Goal: Information Seeking & Learning: Find specific fact

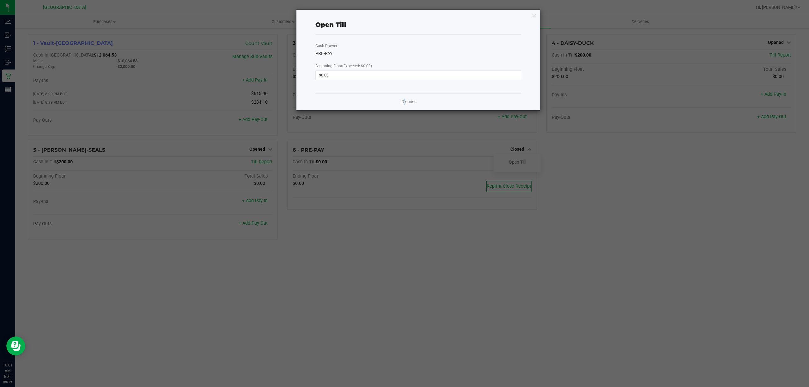
drag, startPoint x: 0, startPoint y: 0, endPoint x: 403, endPoint y: 109, distance: 417.8
click at [403, 109] on div "Dismiss" at bounding box center [418, 101] width 206 height 17
click at [406, 104] on link "Dismiss" at bounding box center [408, 102] width 15 height 7
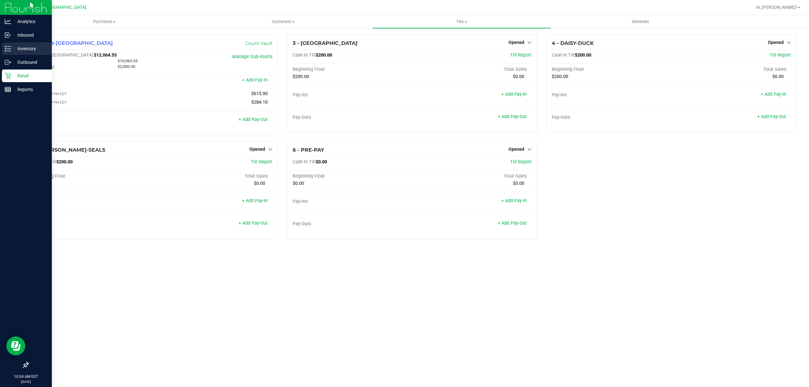
click at [0, 48] on link "Inventory" at bounding box center [26, 49] width 52 height 14
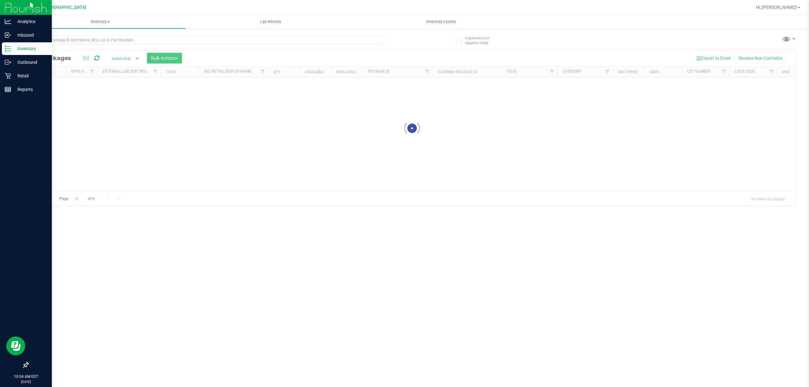
click at [77, 32] on div "Inventory All packages All inventory Waste log Create inventory Lab Results Inv…" at bounding box center [412, 201] width 794 height 372
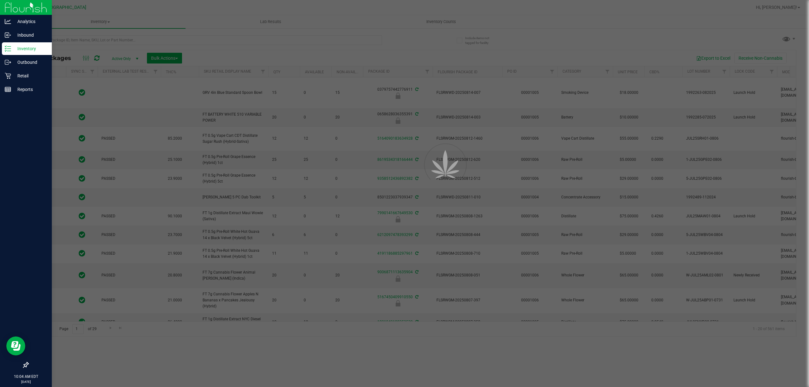
click at [73, 39] on div at bounding box center [404, 193] width 809 height 387
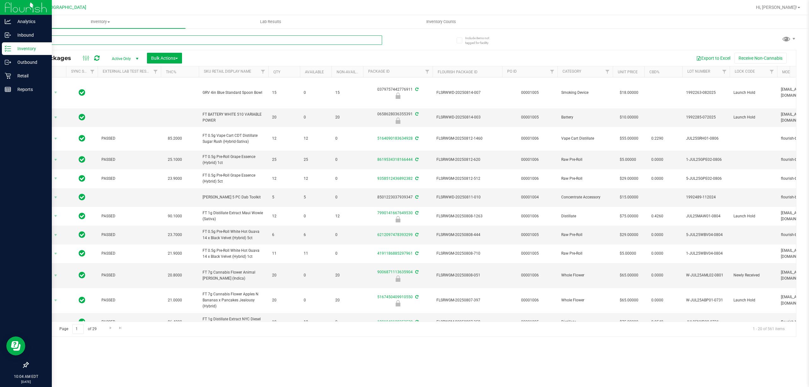
click at [73, 39] on input "text" at bounding box center [205, 39] width 354 height 9
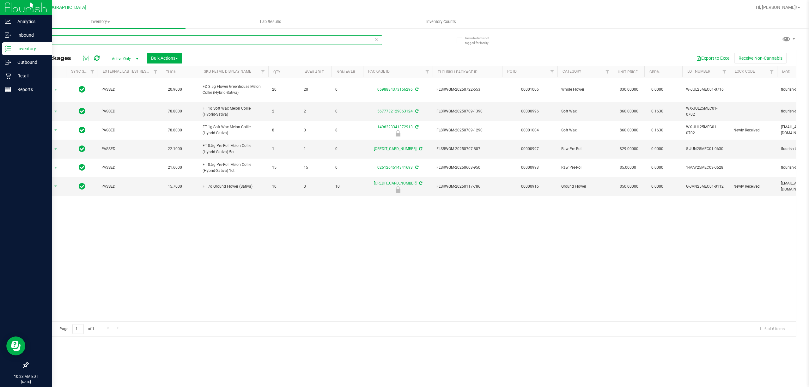
type input "MEC"
click at [7, 75] on icon at bounding box center [8, 76] width 6 height 6
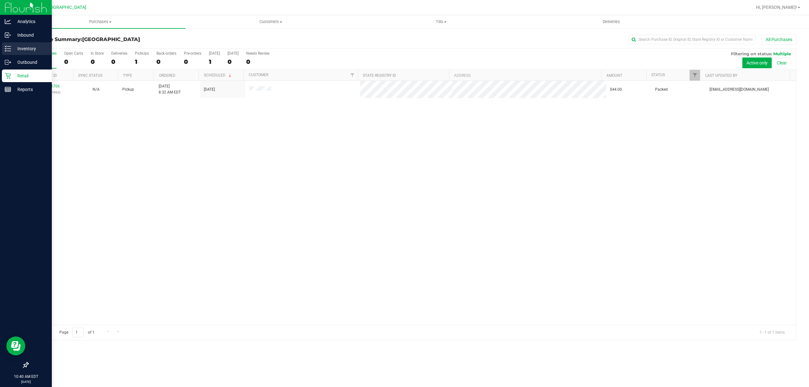
click at [8, 47] on icon at bounding box center [8, 49] width 6 height 6
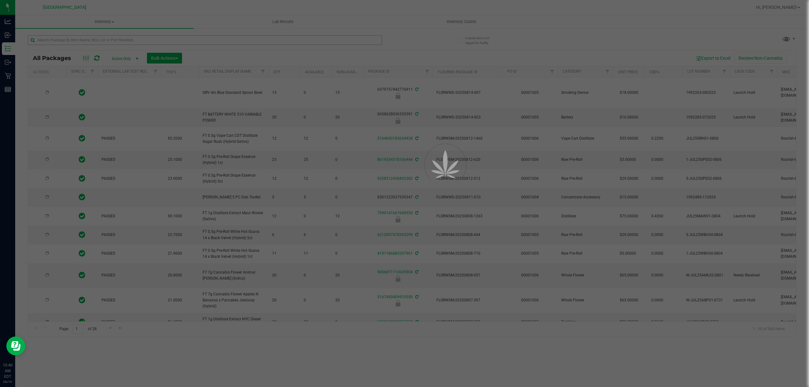
click at [82, 37] on div at bounding box center [404, 193] width 809 height 387
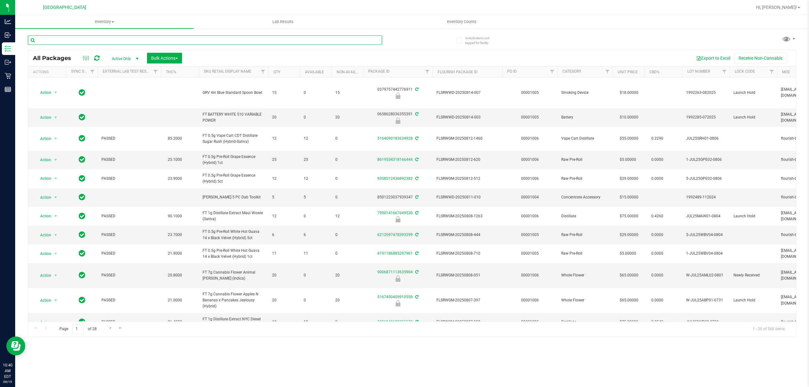
click at [83, 38] on input "text" at bounding box center [205, 39] width 354 height 9
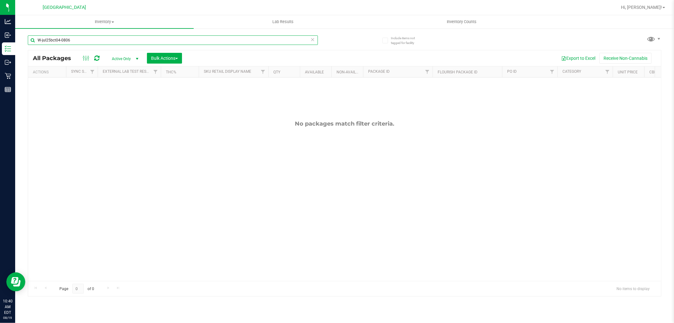
drag, startPoint x: 81, startPoint y: 37, endPoint x: 28, endPoint y: 43, distance: 53.4
click at [28, 43] on input "W-jul25bct04-0806" at bounding box center [173, 39] width 290 height 9
type input "10-nov24hyb02-1203"
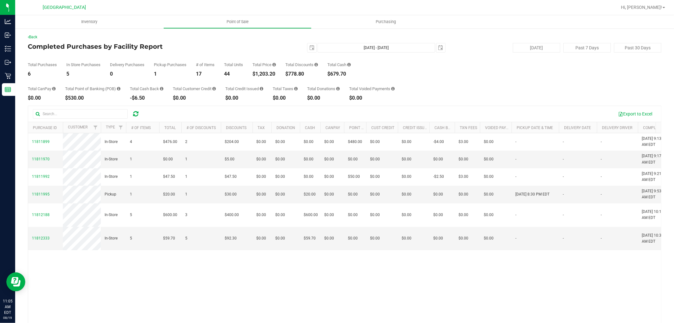
click at [267, 75] on div "$1,203.20" at bounding box center [264, 73] width 23 height 5
copy div "1,203.20"
